Goal: Navigation & Orientation: Understand site structure

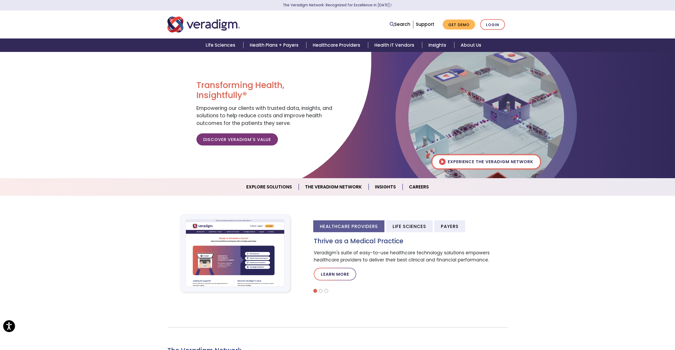
click at [463, 162] on img at bounding box center [487, 118] width 156 height 156
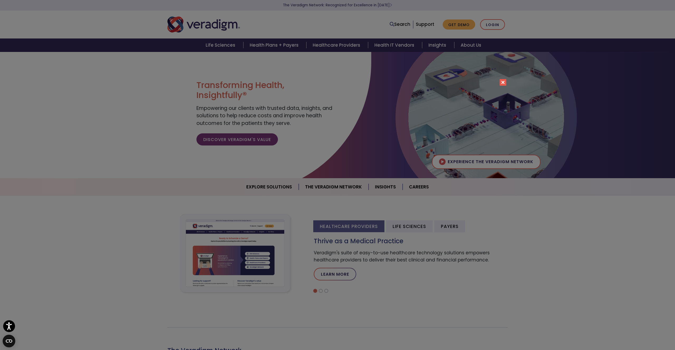
click at [505, 83] on button "Close" at bounding box center [503, 82] width 7 height 7
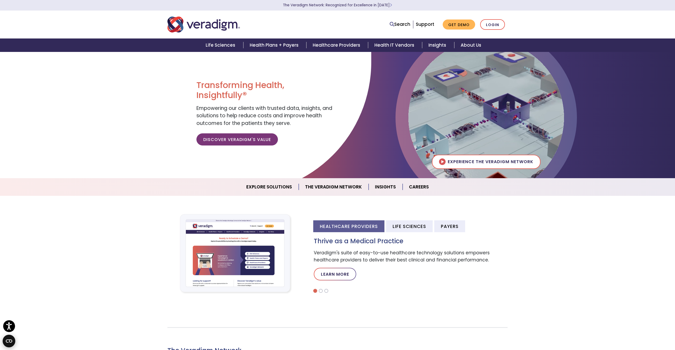
click at [9, 341] on icon "Open CMP widget" at bounding box center [9, 341] width 6 height 3
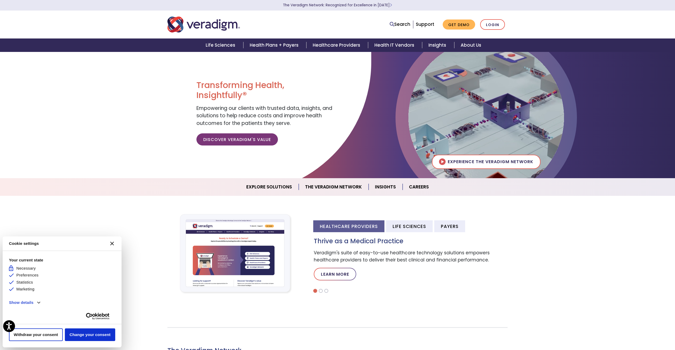
click at [26, 302] on button "Show details" at bounding box center [24, 303] width 31 height 6
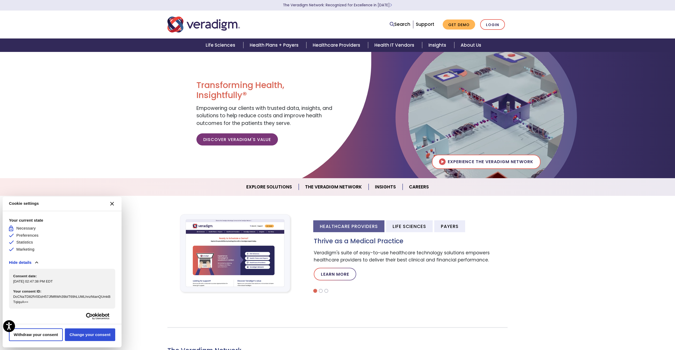
click at [82, 335] on button "Change your consent" at bounding box center [90, 335] width 50 height 13
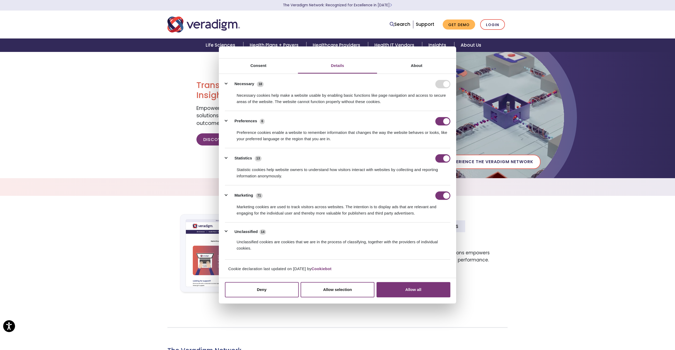
click at [254, 210] on div "Marketing cookies are used to track visitors across websites. The intention is …" at bounding box center [337, 208] width 225 height 17
copy ul "Loremipsu dolorsi ame cons ad elits doeiusmo tempor incididu. Utl etdolorem al …"
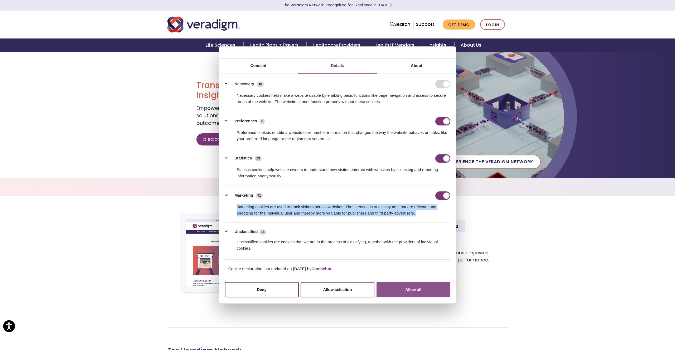
click at [411, 286] on button "Allow all" at bounding box center [414, 289] width 74 height 15
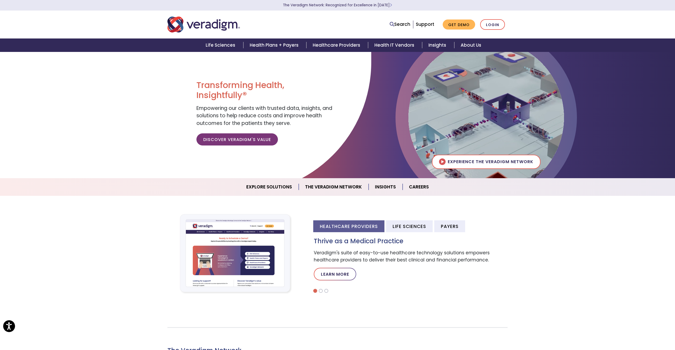
scroll to position [225, 12]
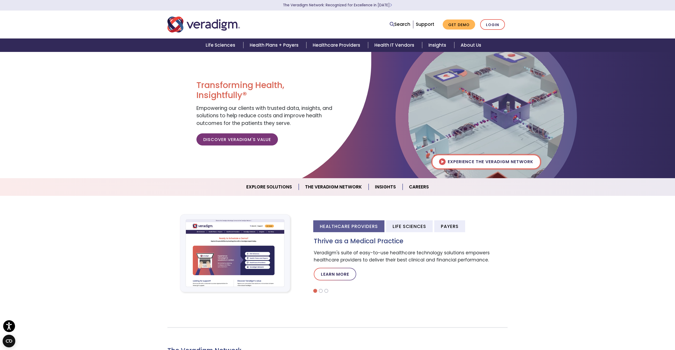
click at [476, 156] on img at bounding box center [487, 118] width 156 height 156
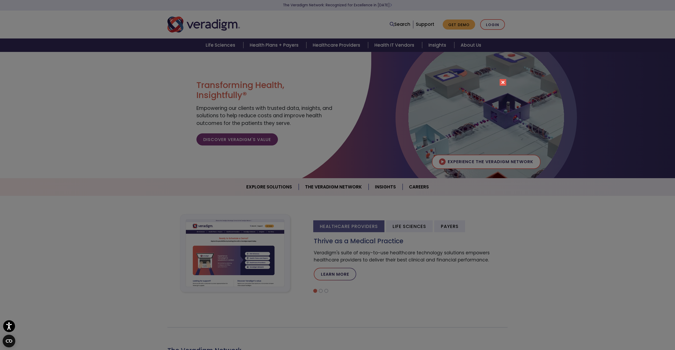
click at [503, 82] on button "Close" at bounding box center [503, 82] width 7 height 7
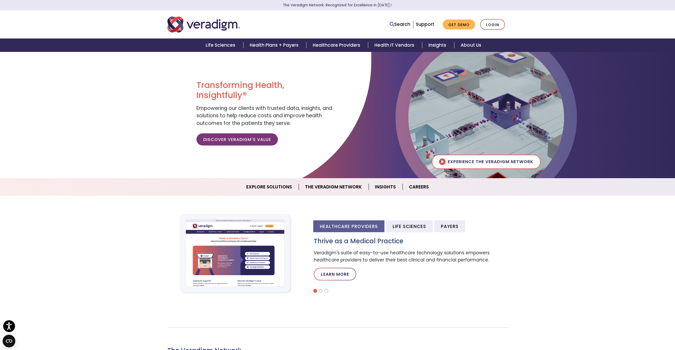
click at [149, 200] on section "Healthcare Providers Life Sciences Payers Thrive as a Medical Practice Veradigm…" at bounding box center [337, 253] width 675 height 115
click at [5, 343] on circle "Open CMP widget" at bounding box center [9, 341] width 13 height 13
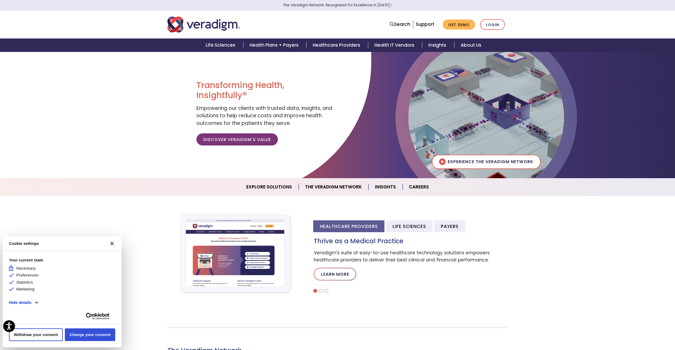
click at [68, 334] on button "Change your consent" at bounding box center [90, 335] width 50 height 13
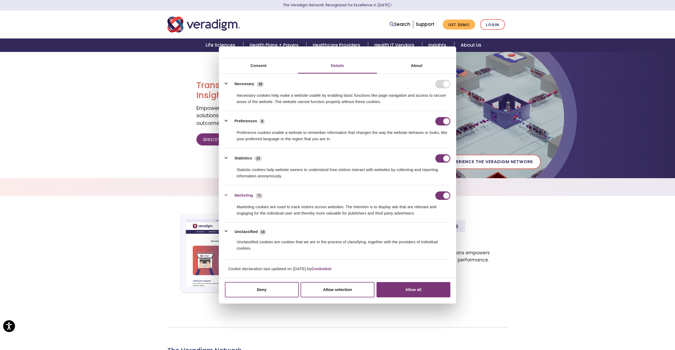
click at [241, 195] on label "Marketing" at bounding box center [243, 196] width 19 height 6
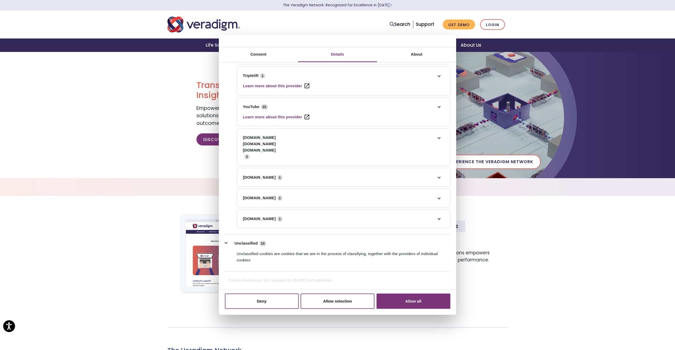
scroll to position [513, 0]
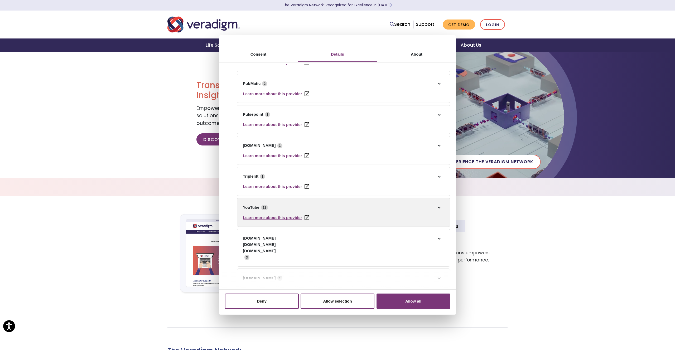
click at [267, 218] on link "Learn more about this provider" at bounding box center [276, 215] width 66 height 10
